Goal: Use online tool/utility: Utilize a website feature to perform a specific function

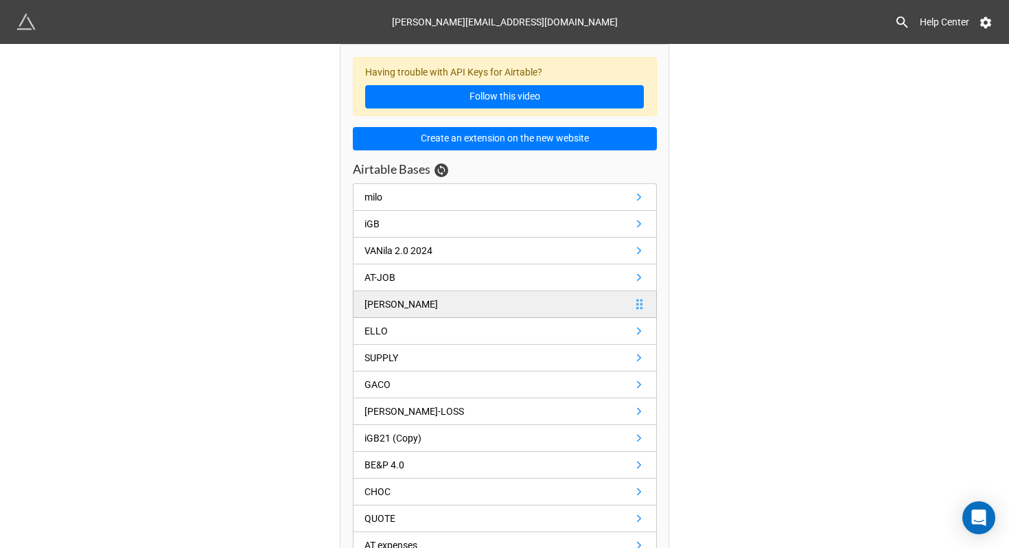
scroll to position [23, 0]
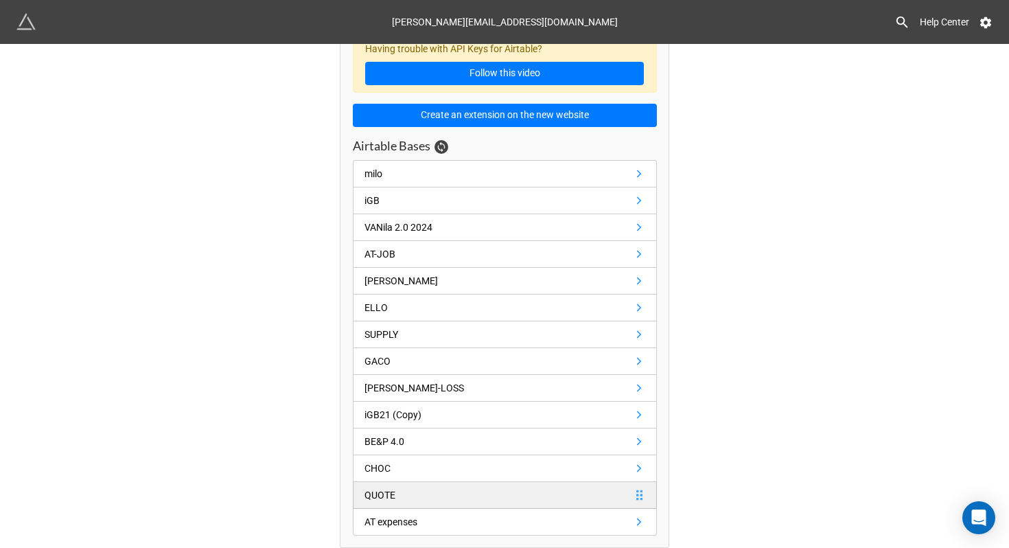
click at [431, 504] on link "QUOTE" at bounding box center [505, 495] width 304 height 27
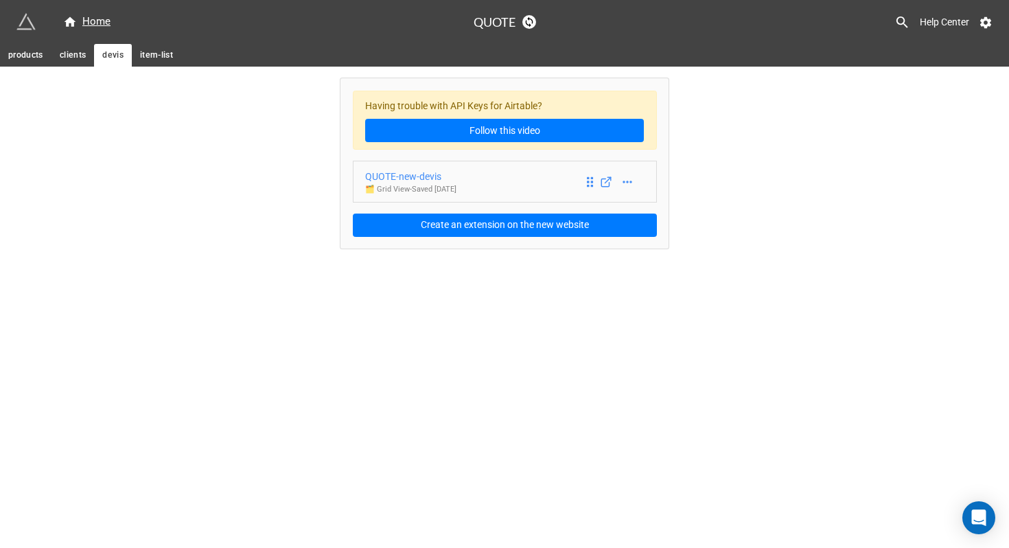
click at [429, 179] on div "QUOTE-new-devis" at bounding box center [410, 176] width 91 height 15
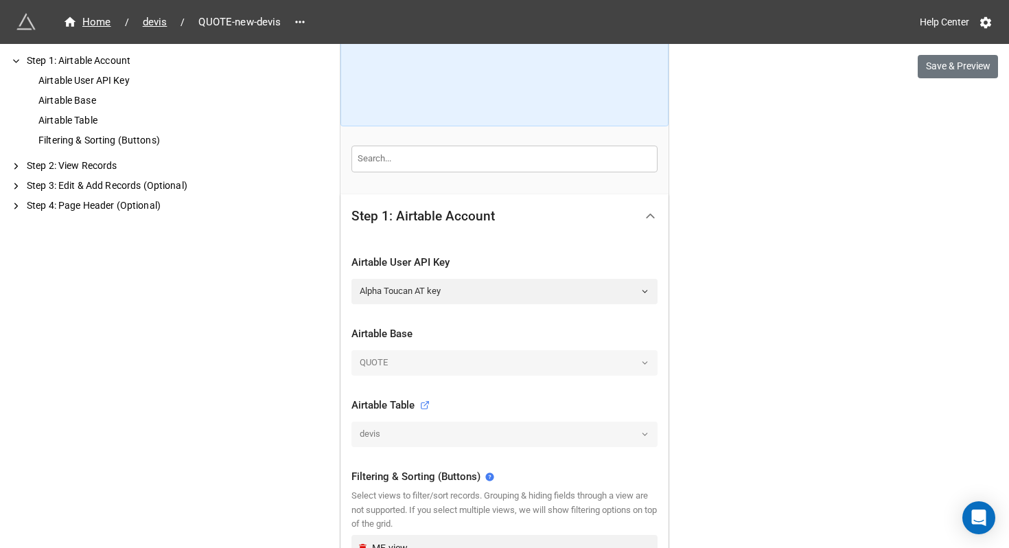
scroll to position [487, 0]
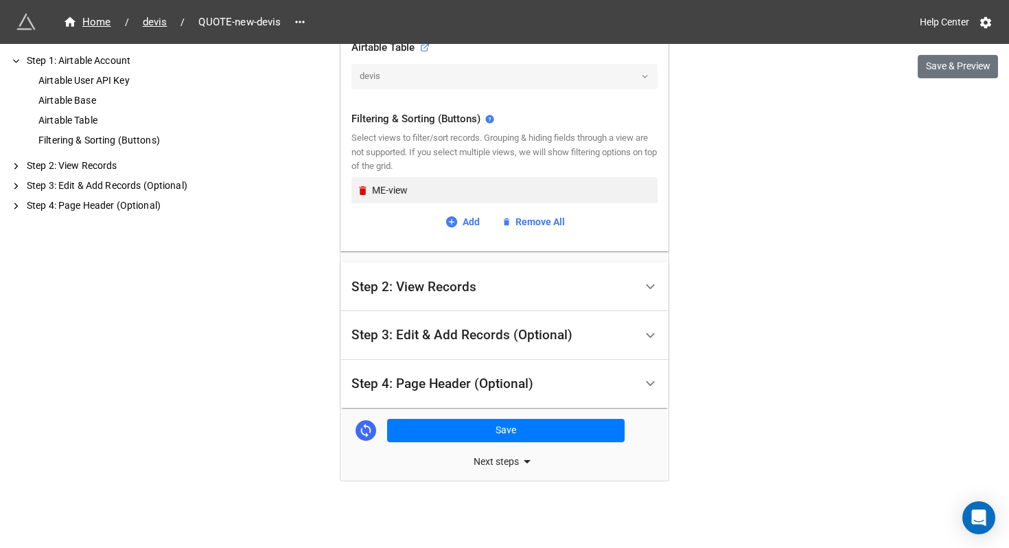
click at [523, 340] on div "Step 3: Edit & Add Records (Optional)" at bounding box center [462, 335] width 221 height 14
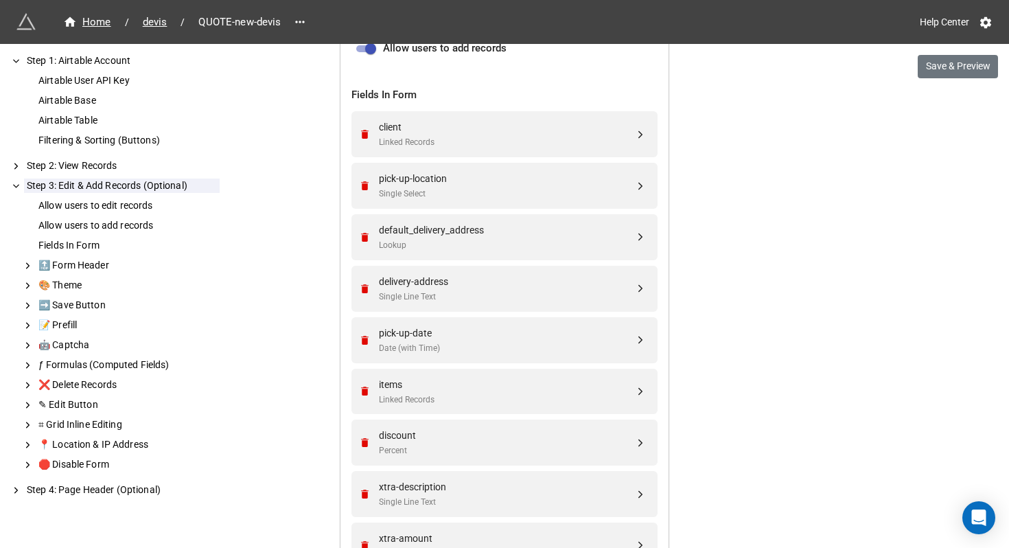
scroll to position [116, 0]
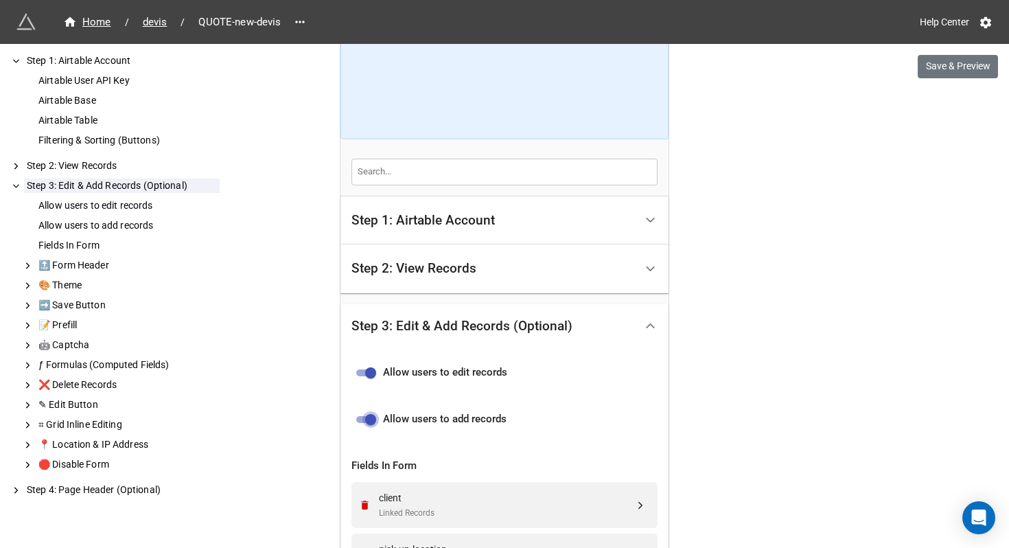
click at [361, 421] on input "checkbox" at bounding box center [370, 419] width 49 height 16
checkbox input "false"
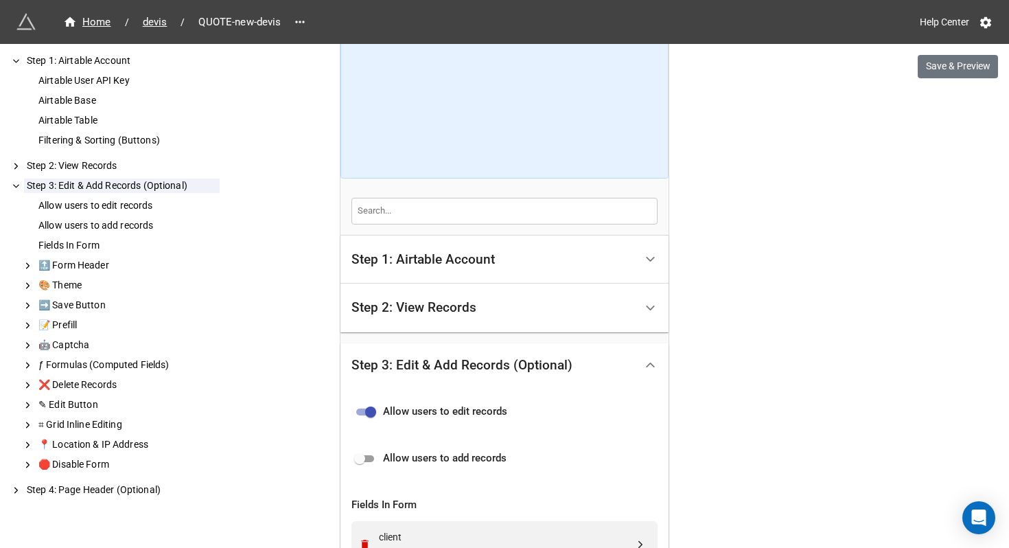
scroll to position [0, 0]
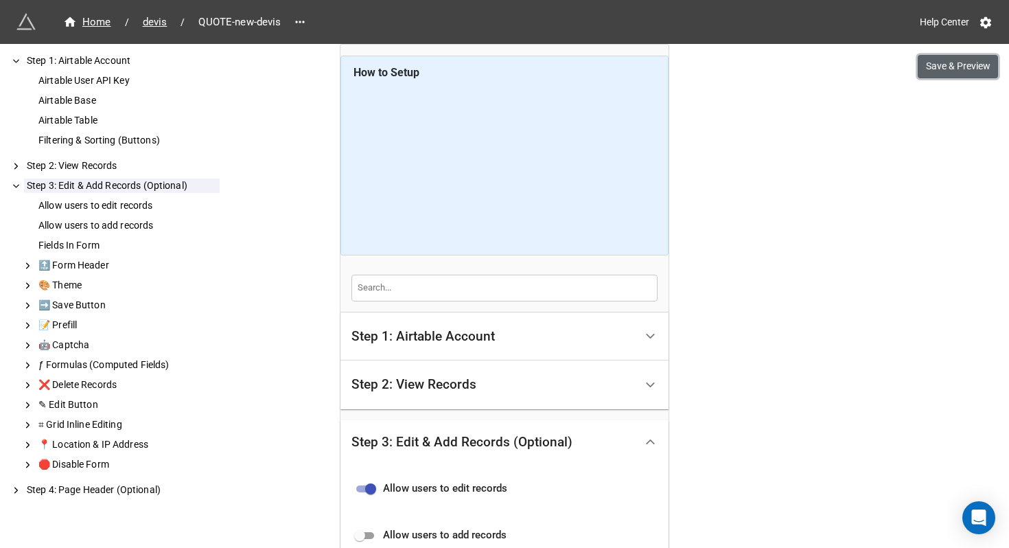
click at [953, 73] on button "Save & Preview" at bounding box center [958, 66] width 80 height 23
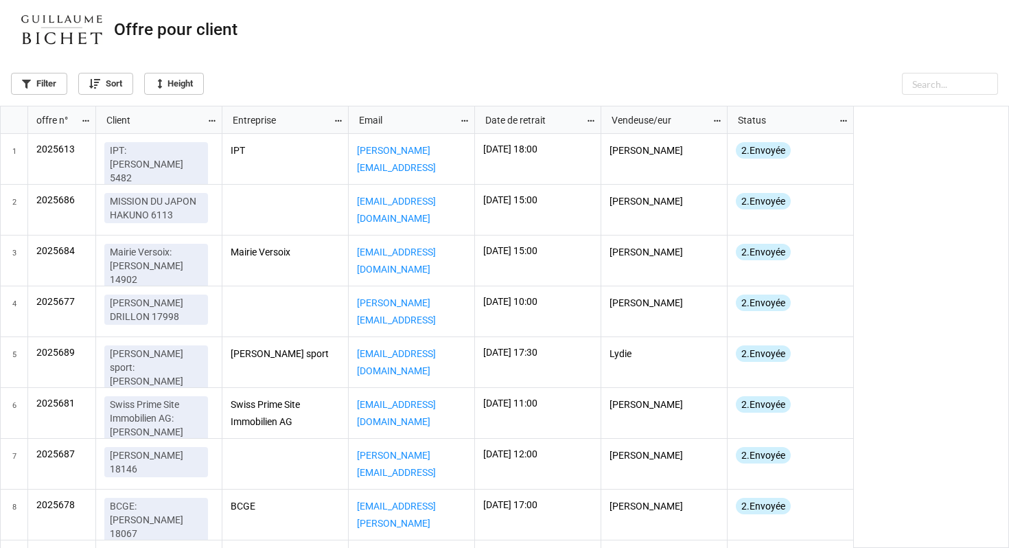
scroll to position [8, 8]
